Goal: Task Accomplishment & Management: Complete application form

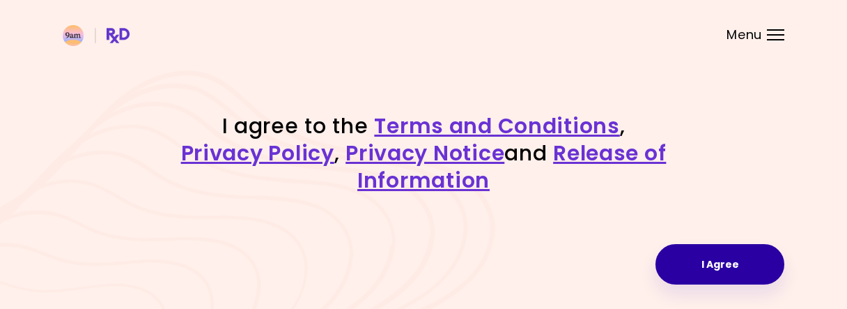
click at [711, 258] on button "I Agree" at bounding box center [719, 264] width 129 height 40
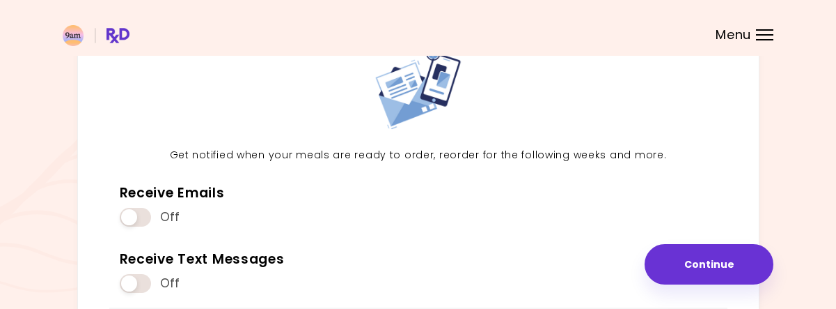
scroll to position [209, 0]
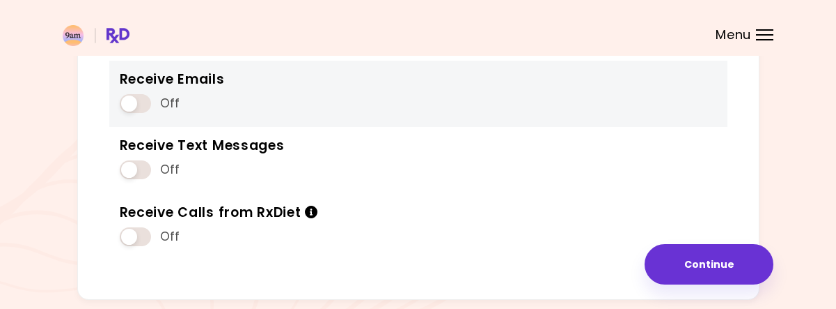
click at [138, 104] on span at bounding box center [135, 103] width 31 height 19
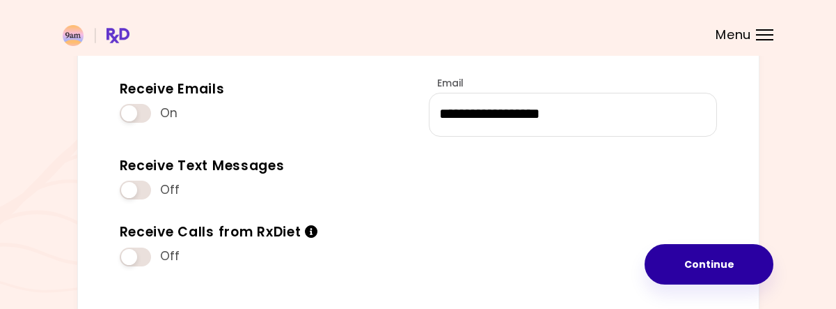
click at [733, 255] on button "Continue" at bounding box center [709, 264] width 129 height 40
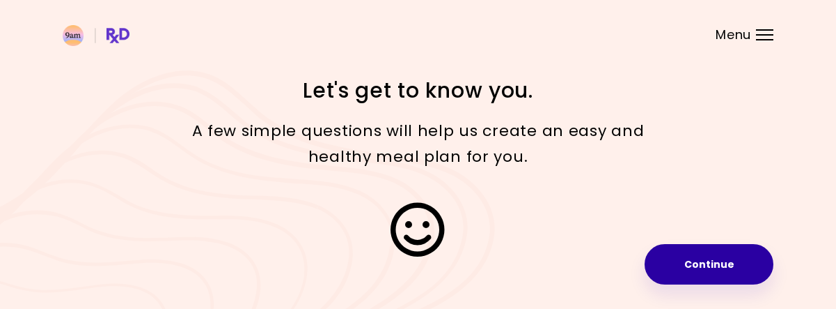
click at [681, 258] on button "Continue" at bounding box center [709, 264] width 129 height 40
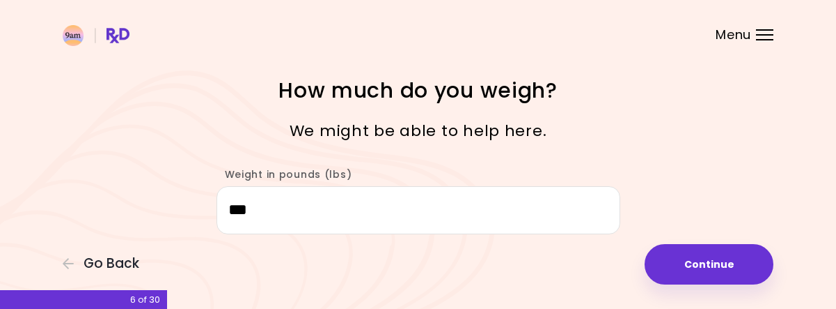
scroll to position [1, 0]
